Goal: Book appointment/travel/reservation

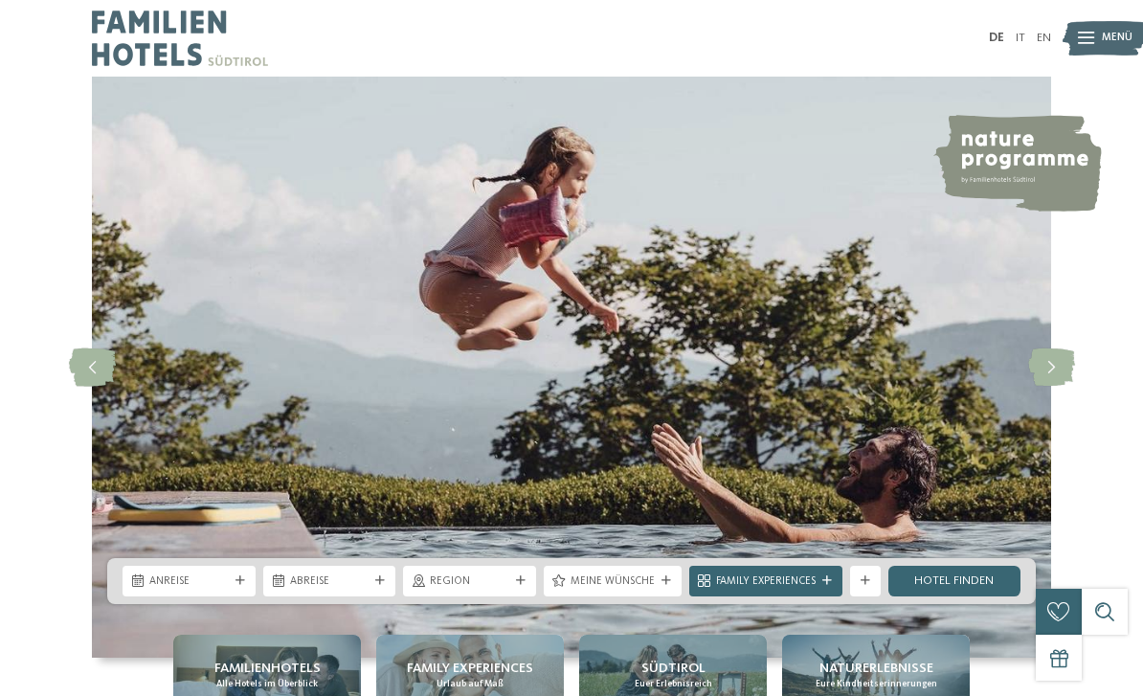
click at [1021, 39] on link "IT" at bounding box center [1020, 38] width 10 height 12
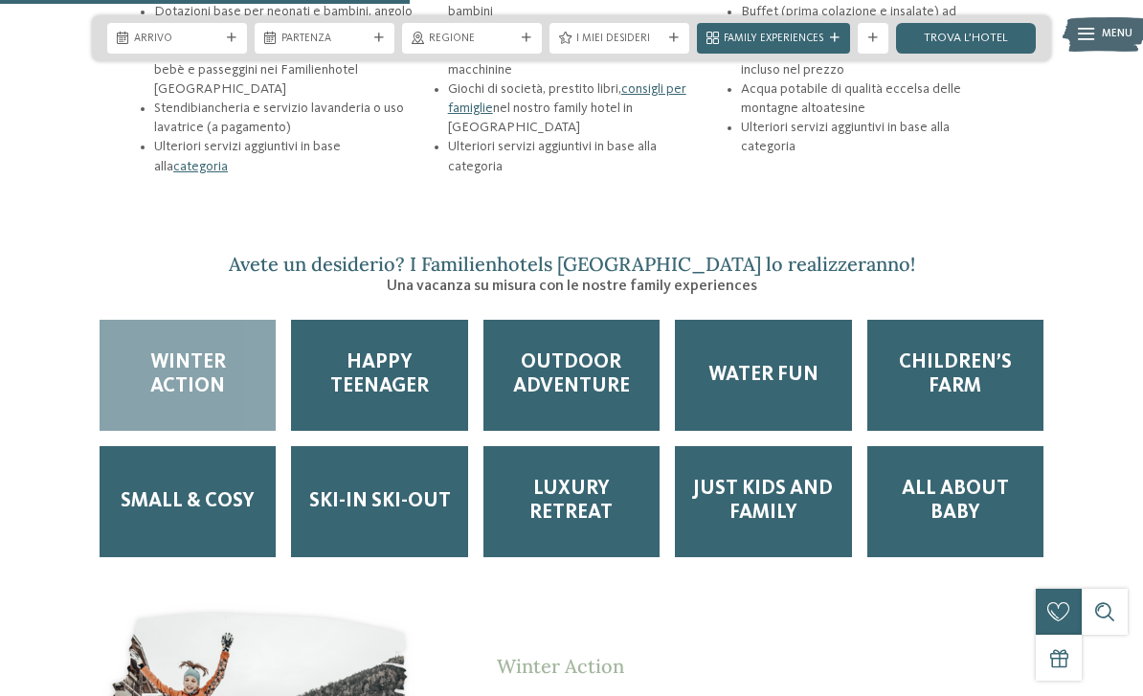
scroll to position [2435, 0]
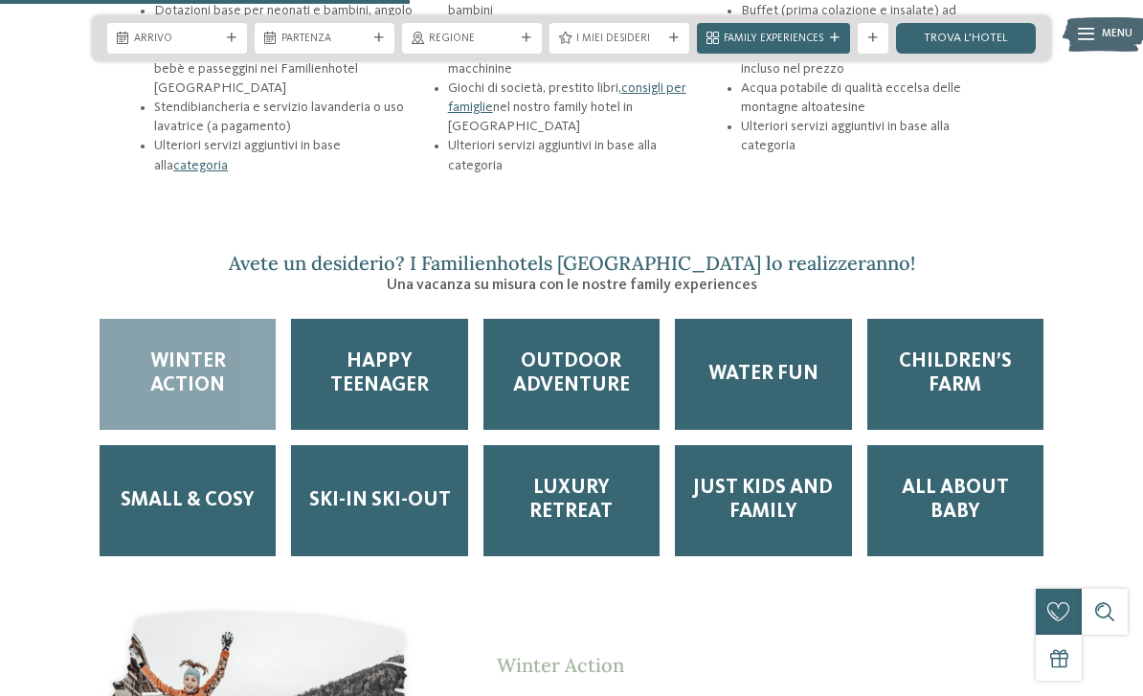
click at [207, 350] on span "Winter Action" at bounding box center [187, 374] width 145 height 48
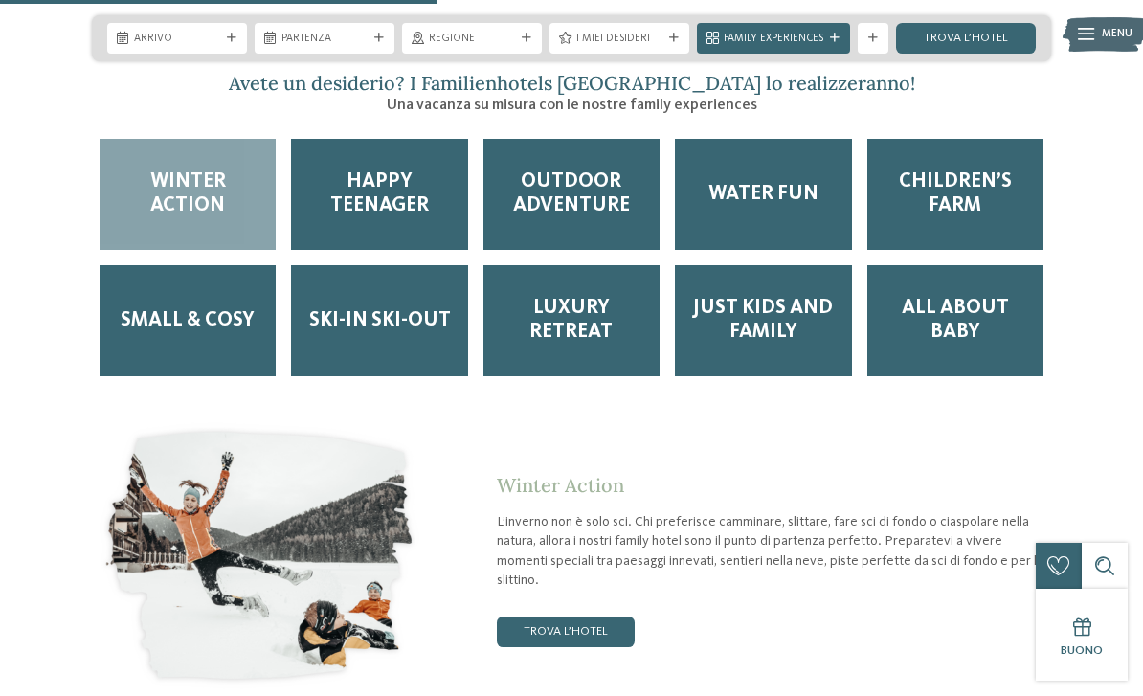
scroll to position [2616, 0]
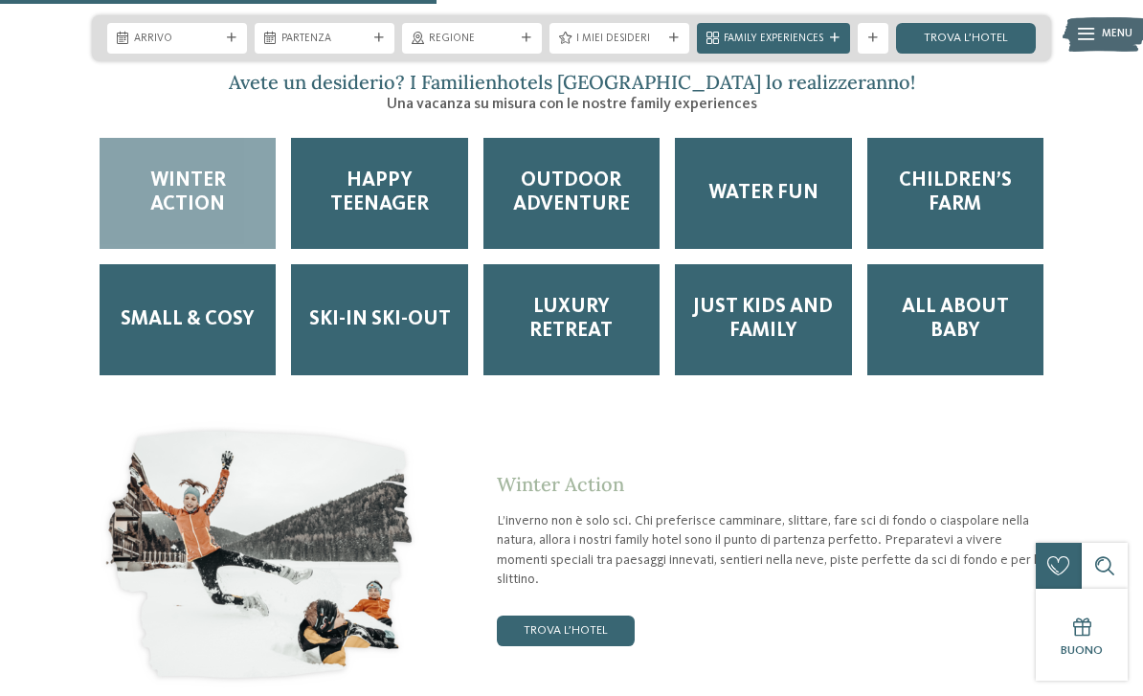
click at [556, 615] on link "trova l’hotel" at bounding box center [566, 630] width 138 height 31
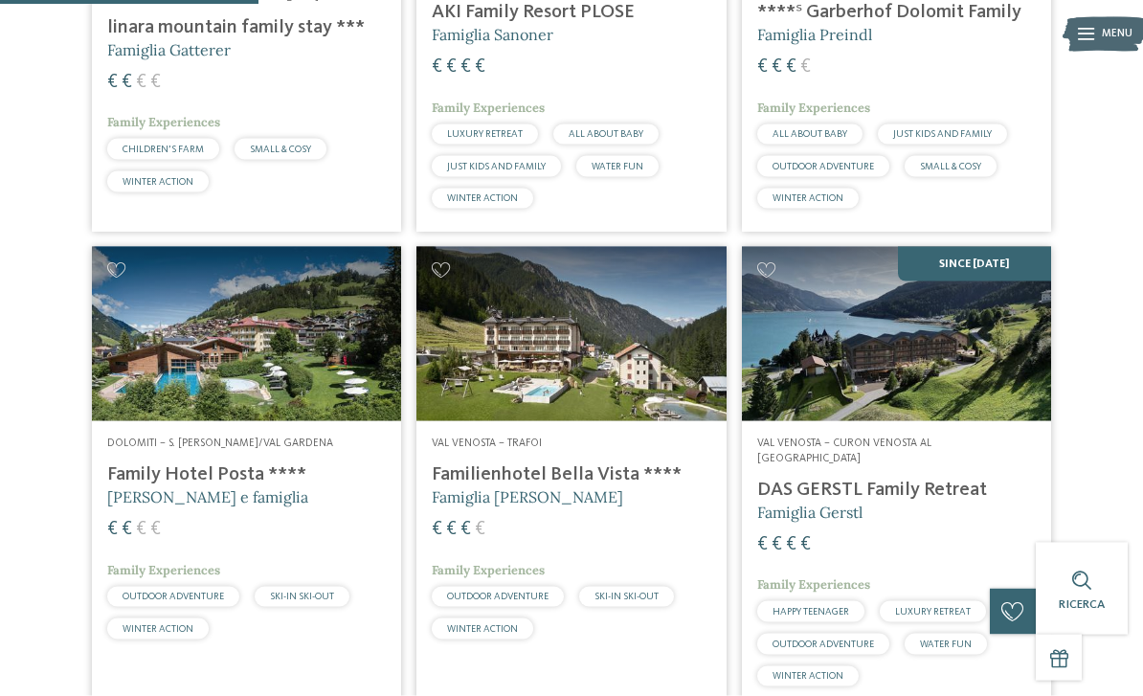
scroll to position [802, 0]
click at [554, 470] on h4 "Familienhotel Bella Vista ****" at bounding box center [571, 473] width 278 height 23
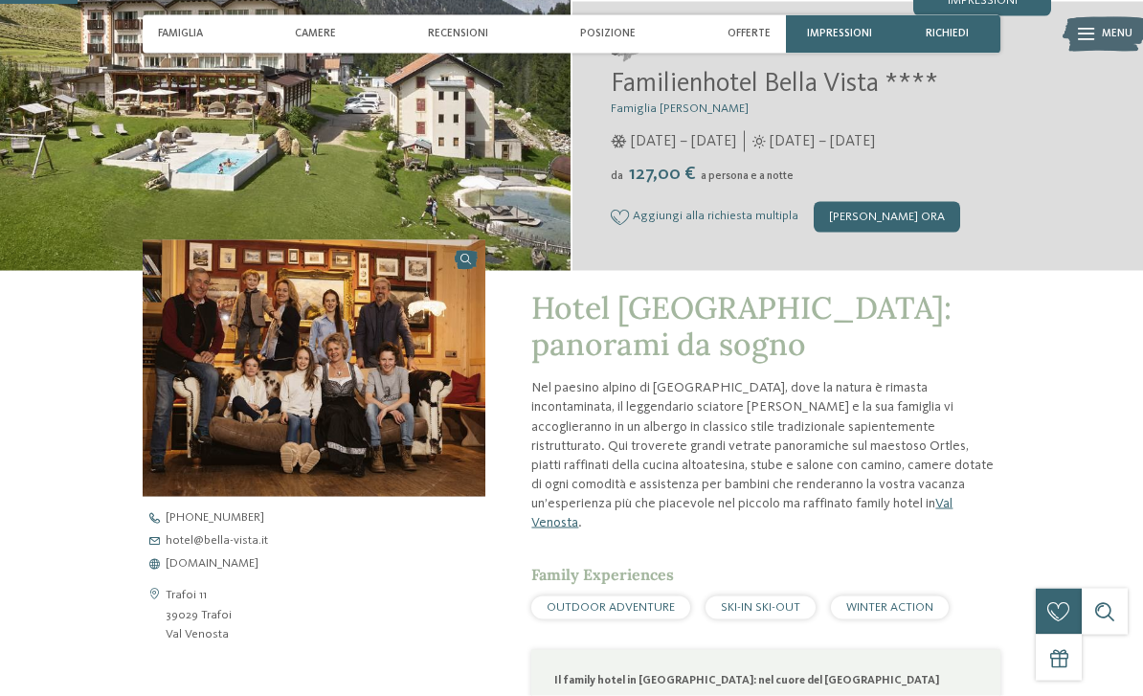
scroll to position [291, 0]
click at [206, 569] on span "www.bella-vista.it" at bounding box center [212, 563] width 93 height 12
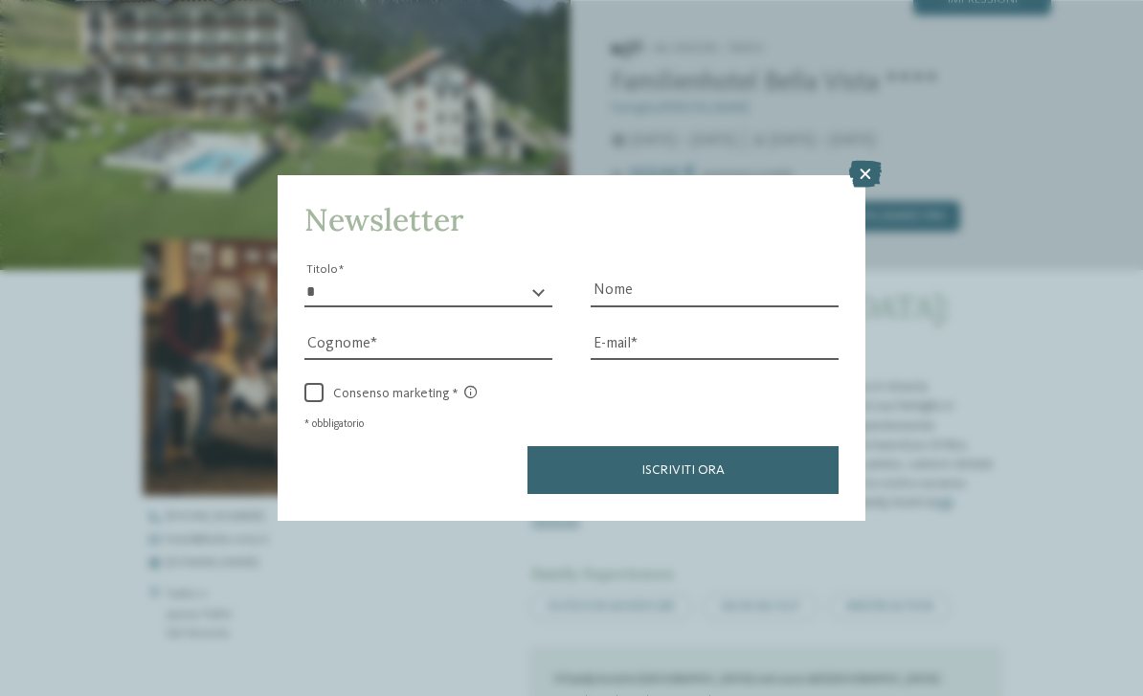
scroll to position [322, 0]
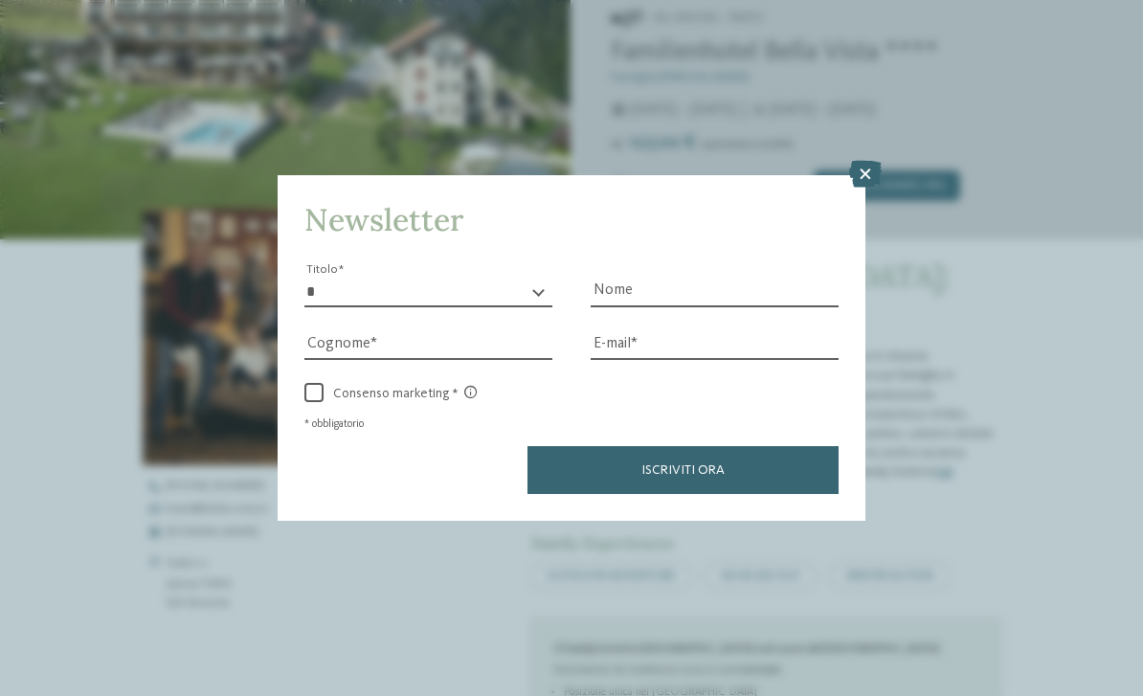
click at [867, 161] on icon at bounding box center [865, 174] width 33 height 27
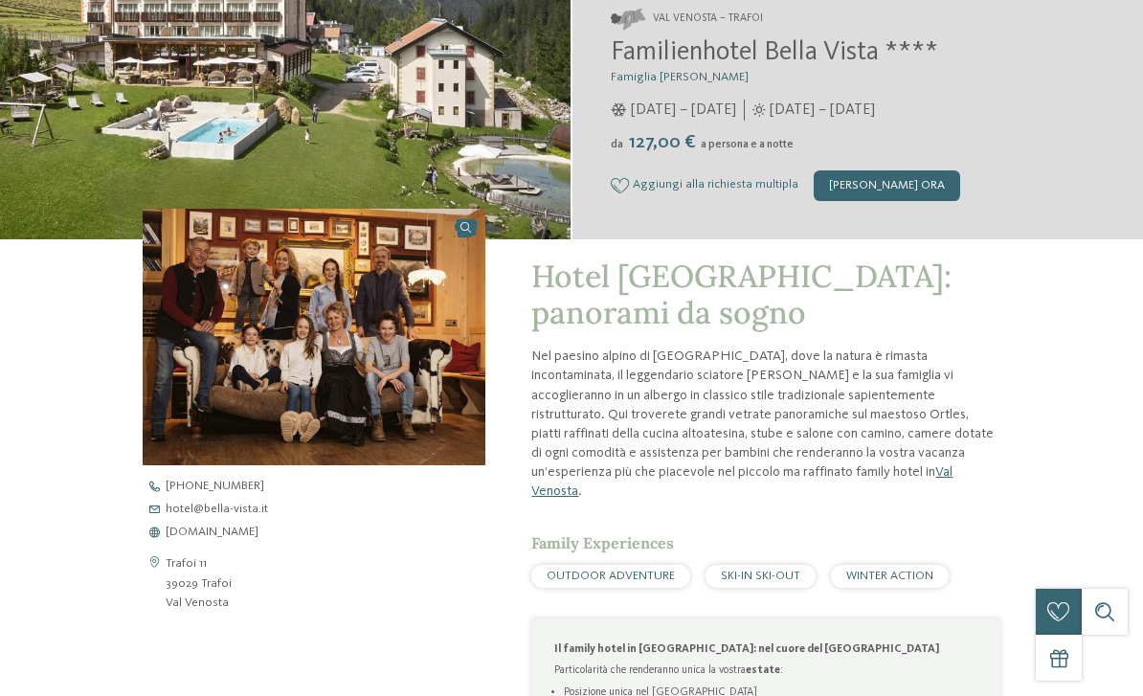
scroll to position [0, 0]
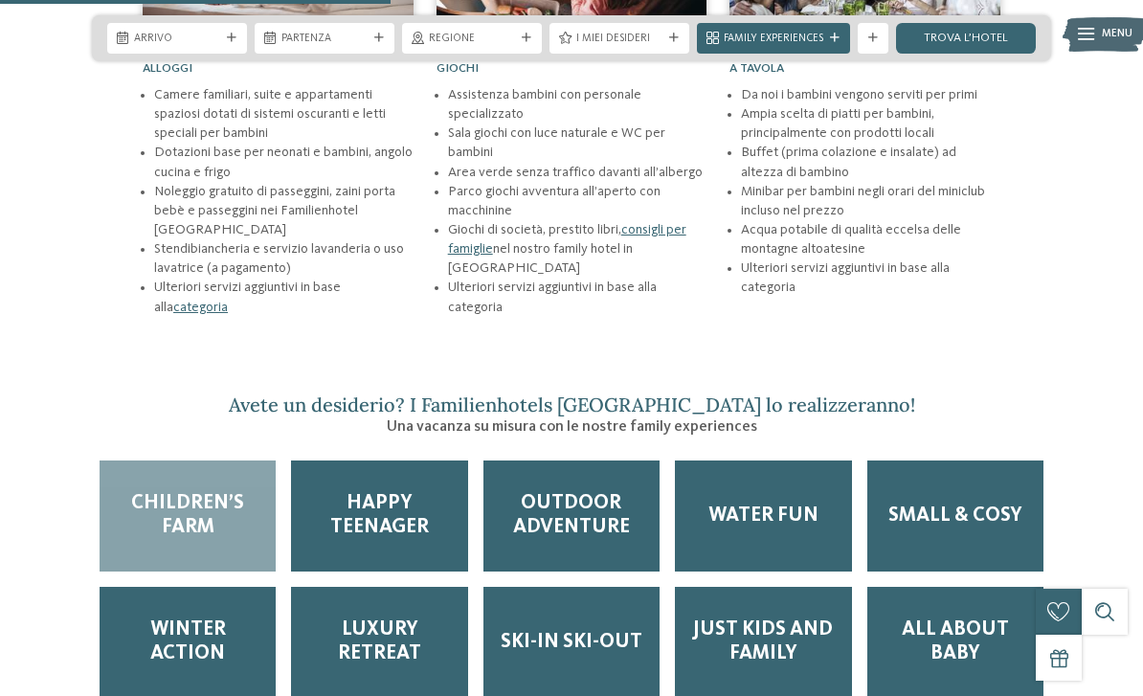
scroll to position [2303, 0]
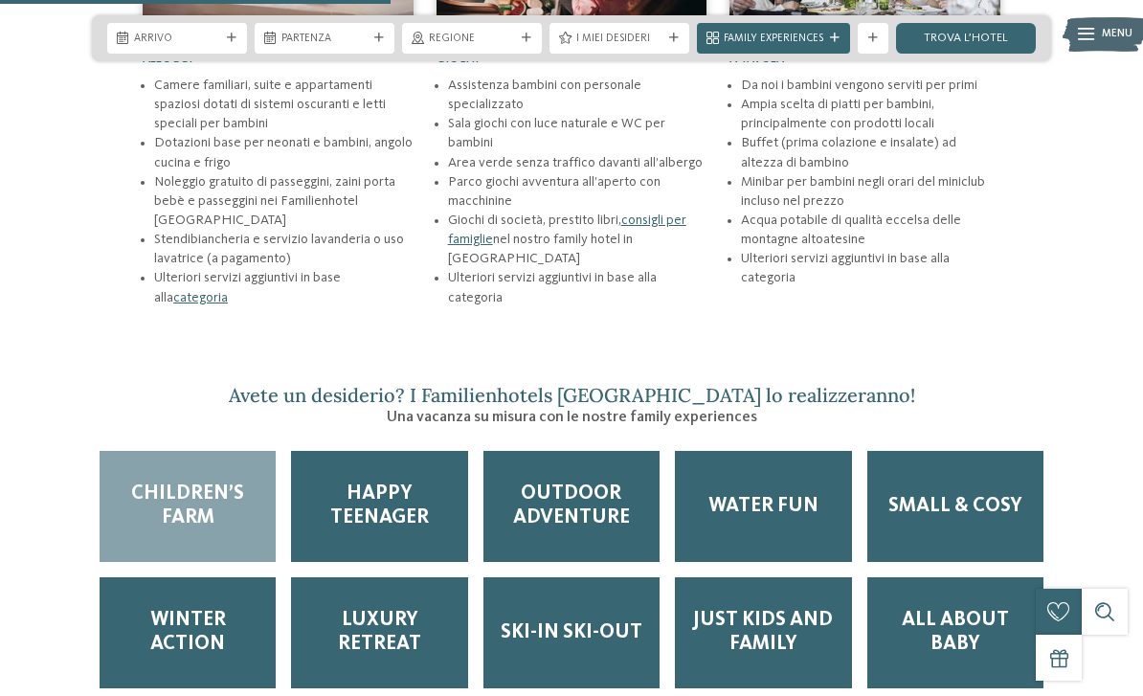
click at [194, 609] on span "Winter Action" at bounding box center [187, 633] width 145 height 48
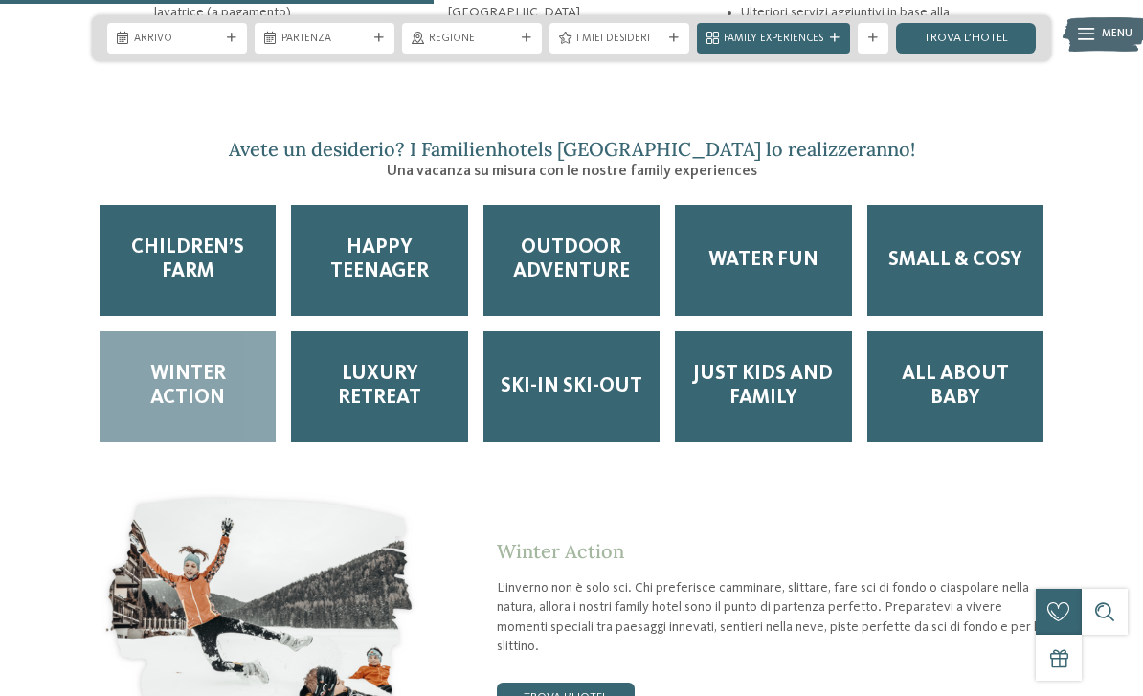
scroll to position [2566, 0]
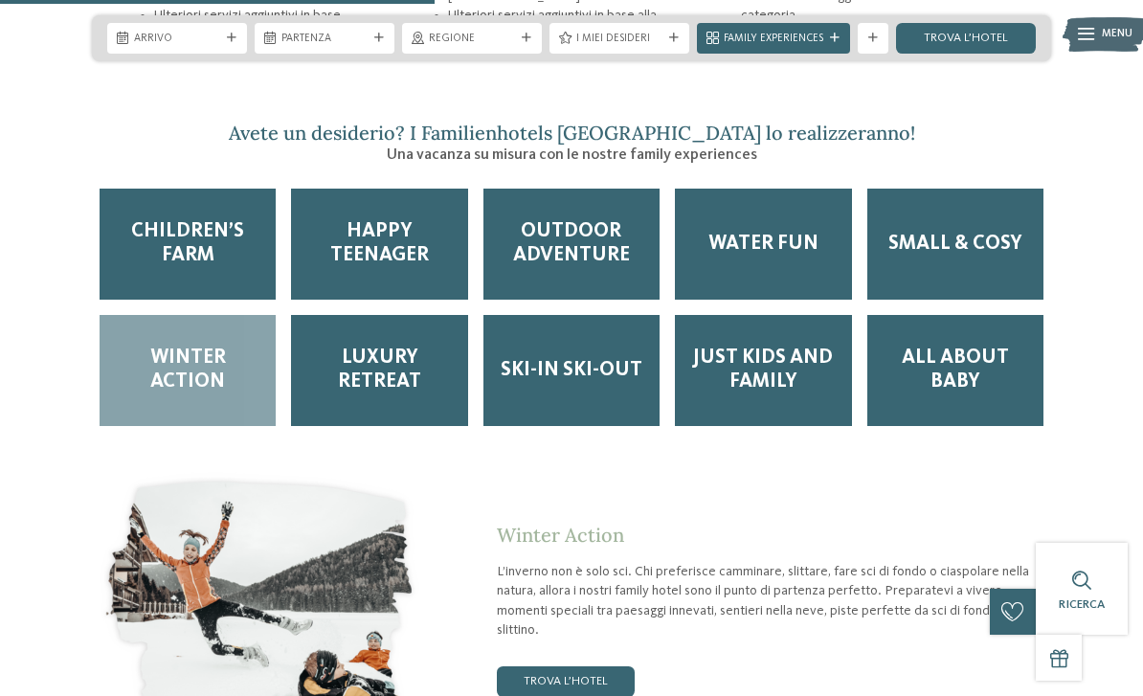
click at [574, 666] on link "trova l’hotel" at bounding box center [566, 681] width 138 height 31
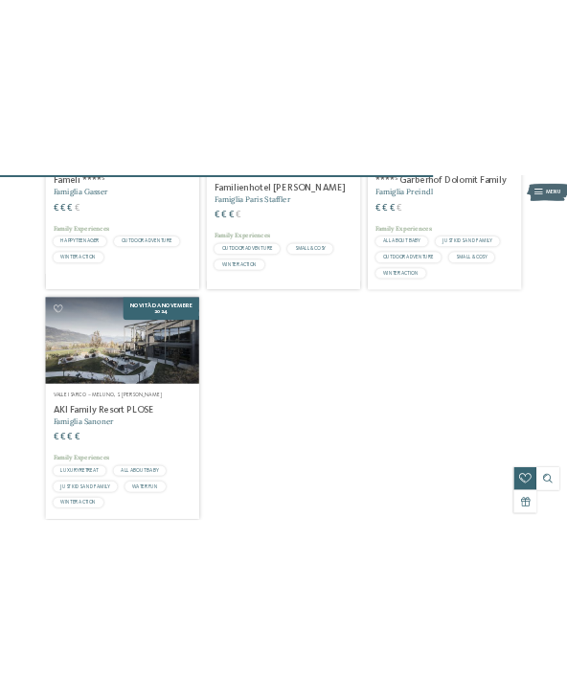
scroll to position [4100, 0]
